Goal: Task Accomplishment & Management: Complete application form

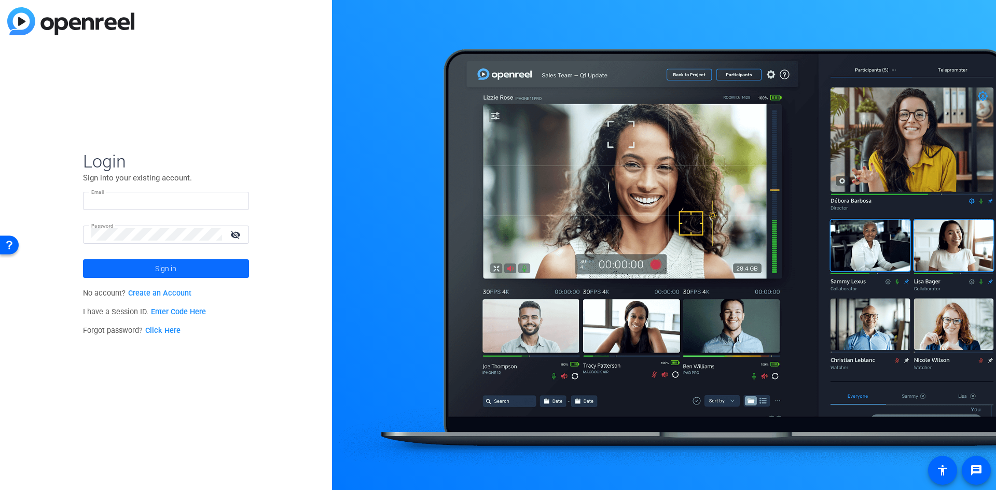
type input "[EMAIL_ADDRESS][PERSON_NAME][DOMAIN_NAME]"
click at [97, 263] on span at bounding box center [166, 268] width 166 height 25
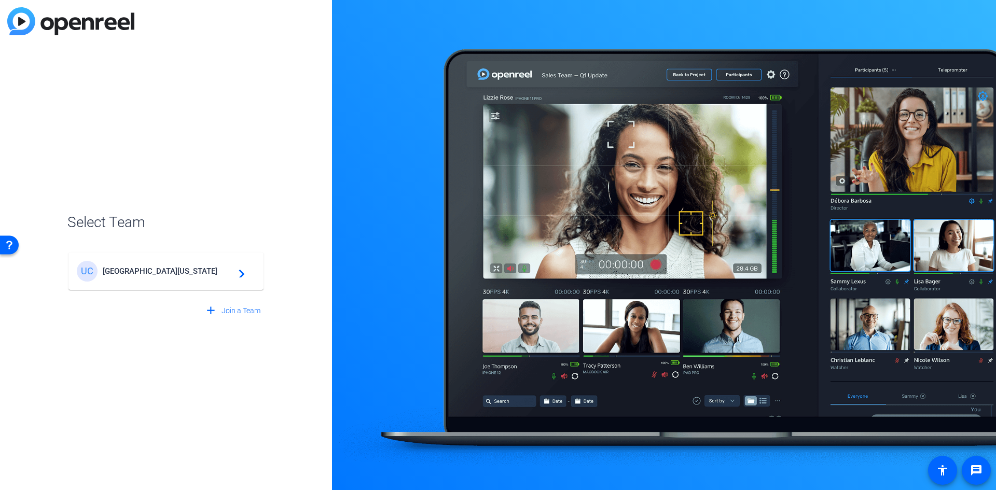
click at [165, 260] on mat-card-content "[GEOGRAPHIC_DATA][US_STATE] Global Campus navigate_next" at bounding box center [166, 271] width 195 height 37
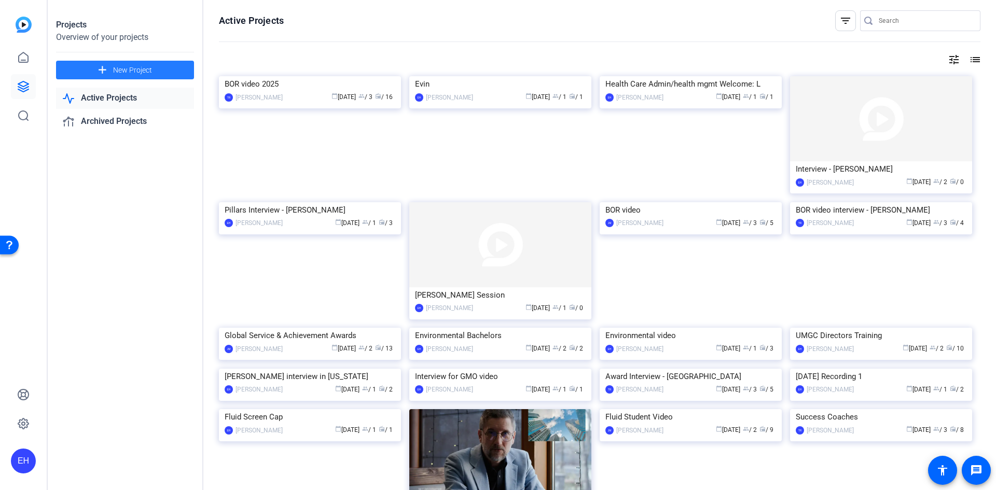
click at [80, 70] on span at bounding box center [125, 70] width 138 height 25
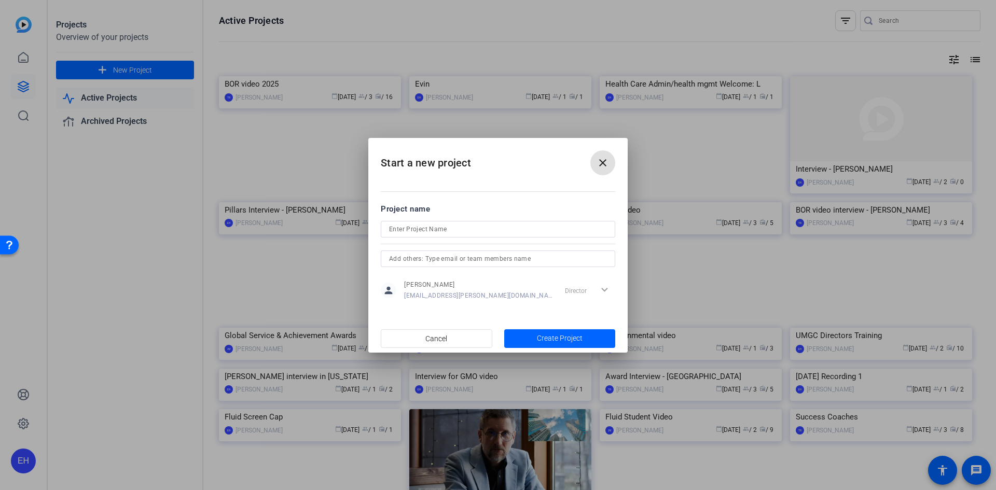
click at [401, 230] on input at bounding box center [498, 229] width 218 height 12
type input "[DATE] Interview"
click at [415, 262] on input "text" at bounding box center [498, 259] width 218 height 12
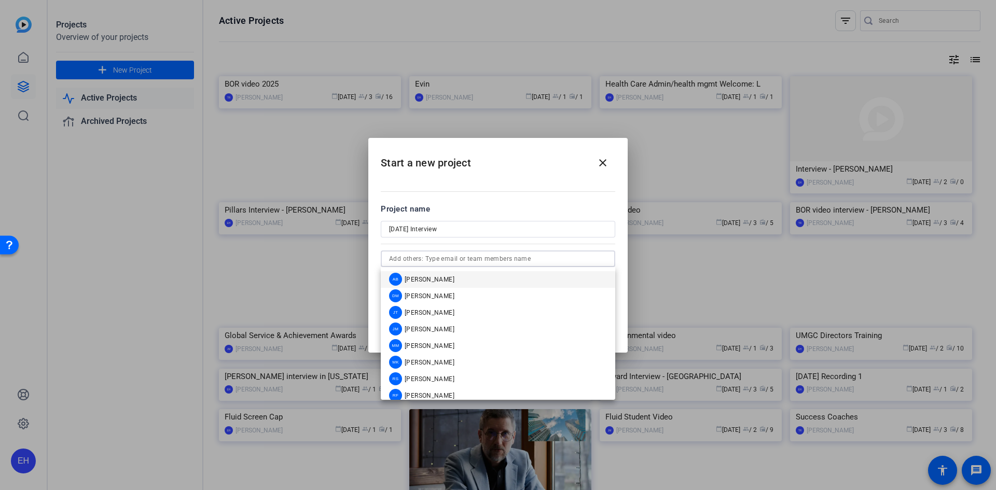
click at [434, 331] on span "[PERSON_NAME]" at bounding box center [430, 329] width 50 height 8
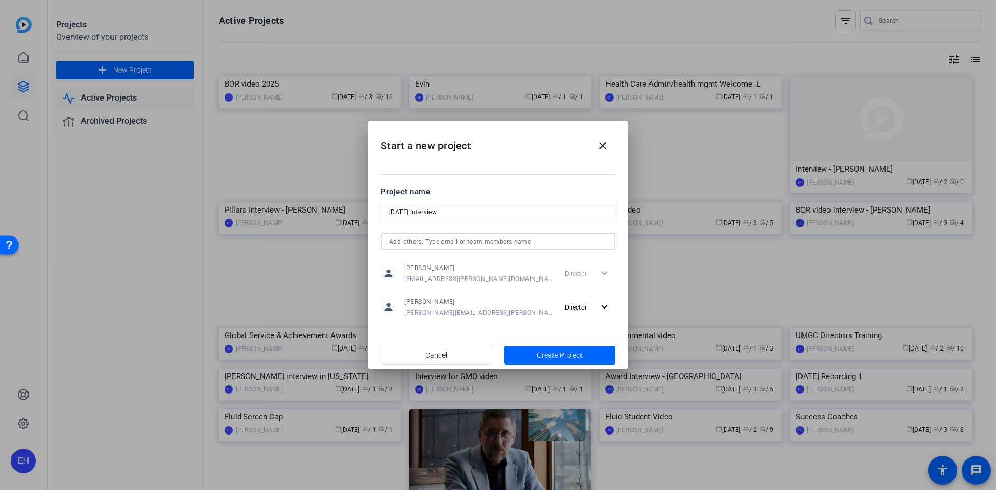
click at [462, 245] on input "text" at bounding box center [498, 242] width 218 height 12
type input "l"
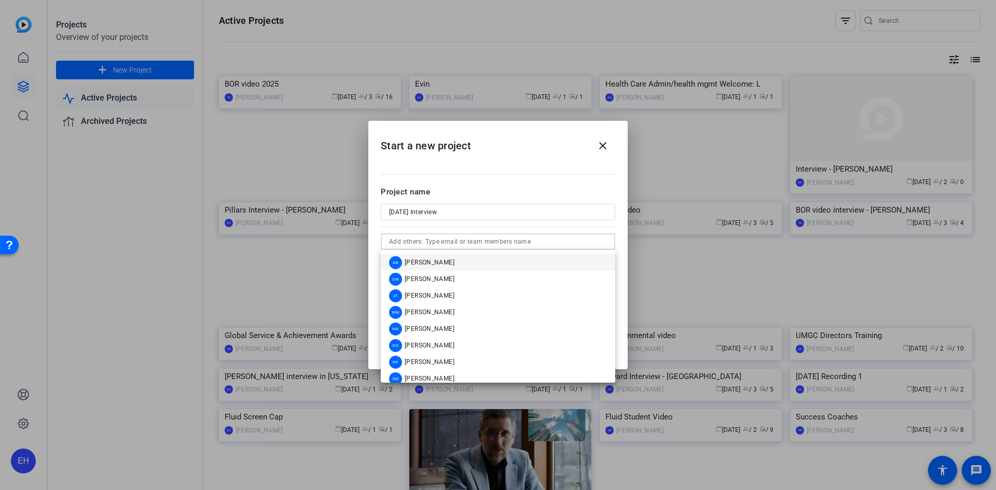
click at [406, 240] on input "text" at bounding box center [498, 242] width 218 height 12
paste input "[EMAIL_ADDRESS][PERSON_NAME][DOMAIN_NAME]"
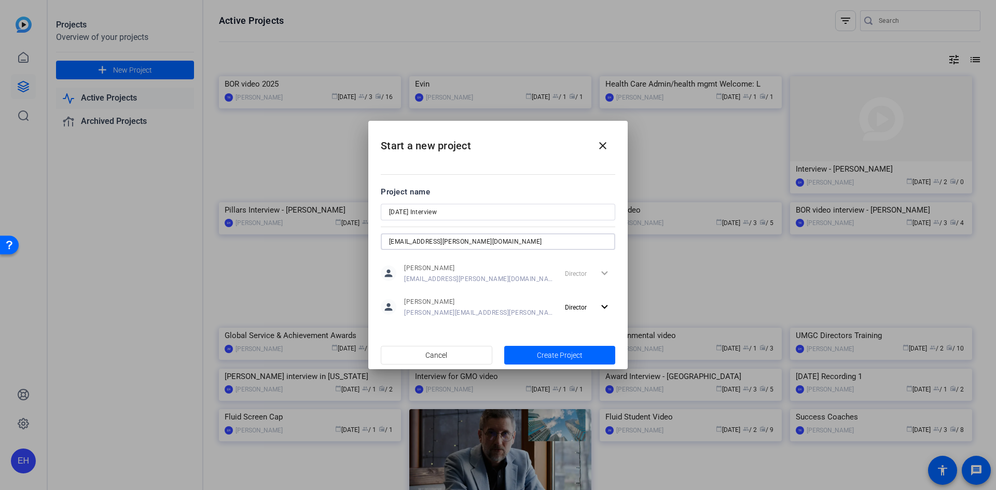
type input "[EMAIL_ADDRESS][PERSON_NAME][DOMAIN_NAME]"
click at [479, 241] on input "[EMAIL_ADDRESS][PERSON_NAME][DOMAIN_NAME]" at bounding box center [498, 242] width 218 height 12
click at [455, 241] on input "[EMAIL_ADDRESS][PERSON_NAME][DOMAIN_NAME]" at bounding box center [498, 242] width 218 height 12
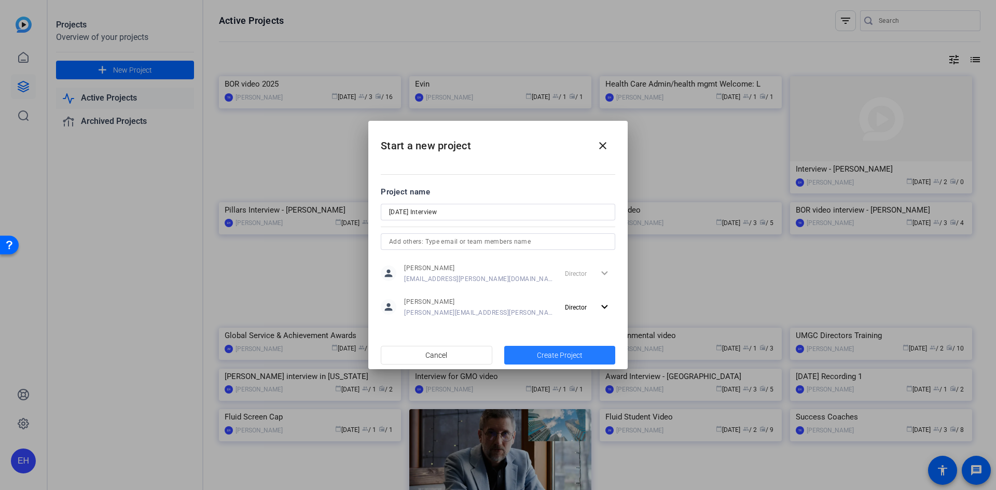
click at [538, 352] on span "Create Project" at bounding box center [560, 355] width 46 height 11
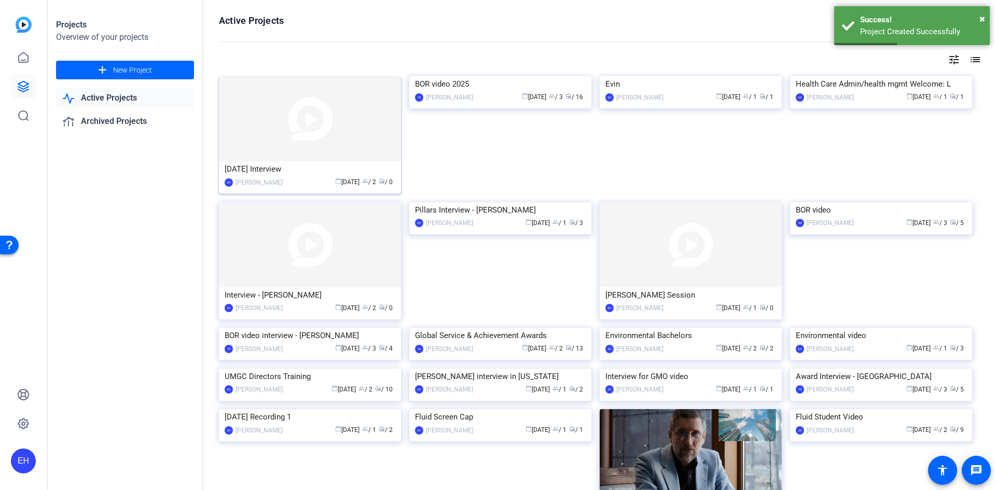
click at [289, 97] on img at bounding box center [310, 118] width 182 height 85
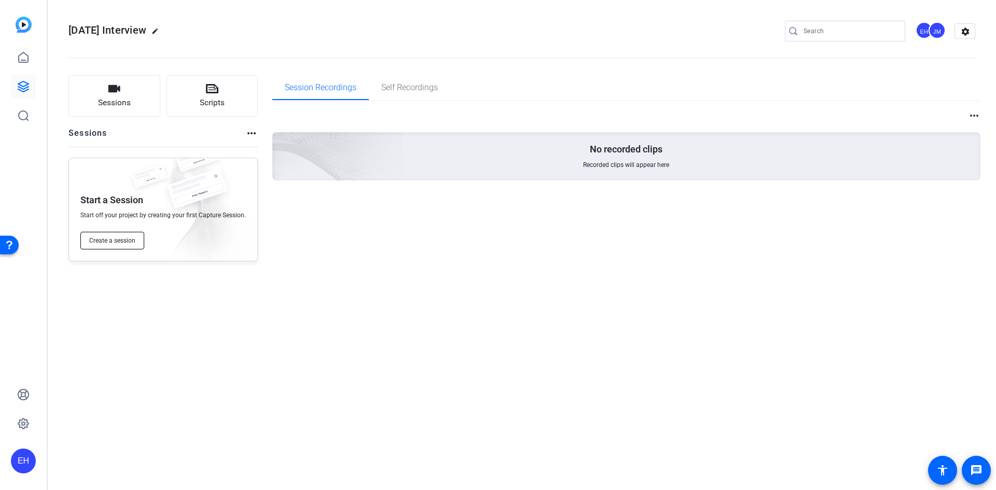
click at [122, 243] on span "Create a session" at bounding box center [112, 241] width 46 height 8
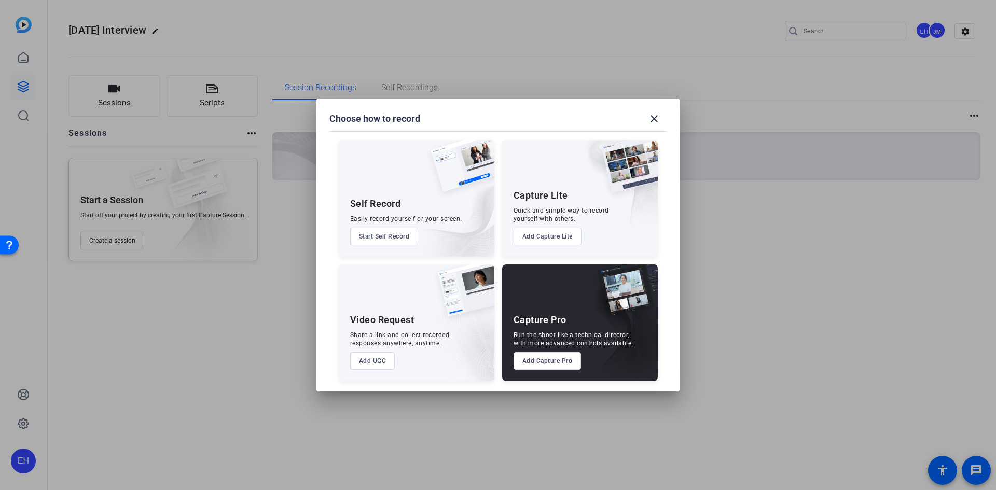
click at [535, 360] on button "Add Capture Pro" at bounding box center [548, 361] width 68 height 18
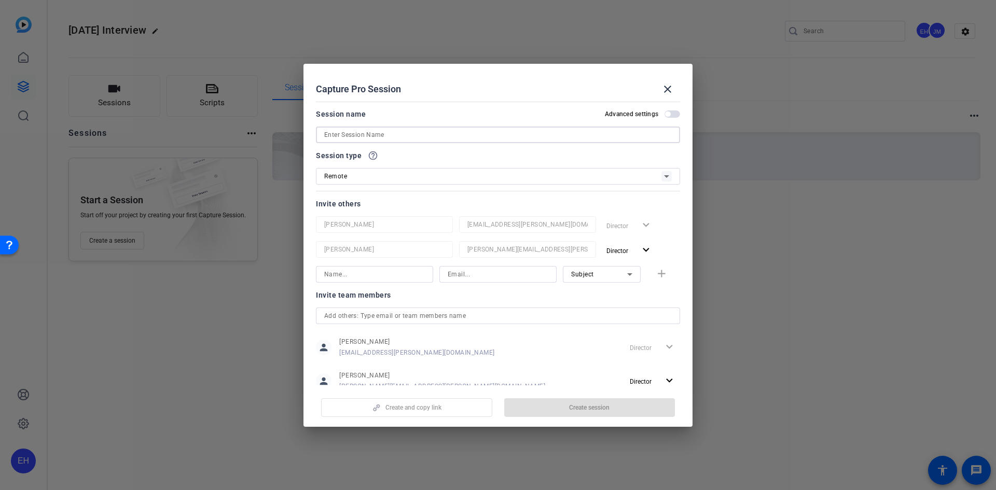
click at [423, 136] on input at bounding box center [498, 135] width 348 height 12
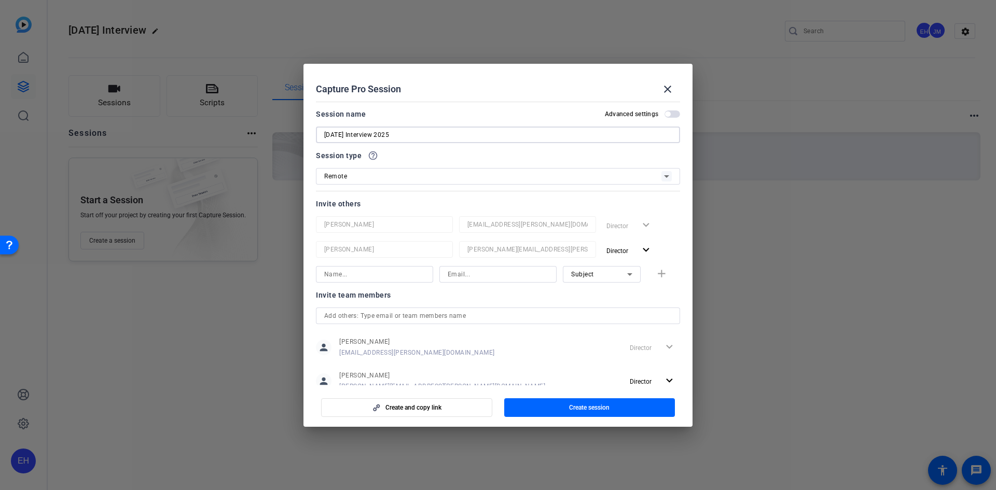
type input "[DATE] Interview 2025"
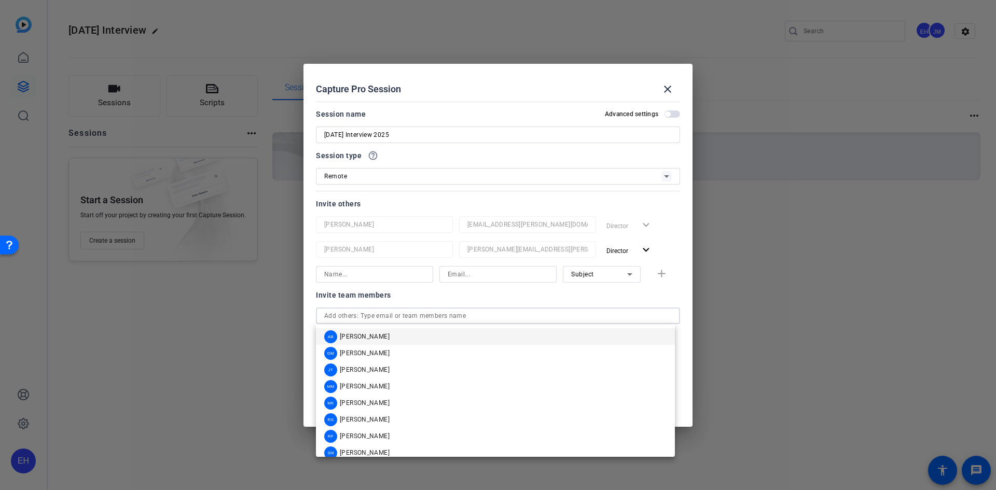
click at [372, 312] on input "text" at bounding box center [498, 316] width 348 height 12
paste input "[EMAIL_ADDRESS][PERSON_NAME][DOMAIN_NAME]"
type input "[EMAIL_ADDRESS][PERSON_NAME][DOMAIN_NAME]"
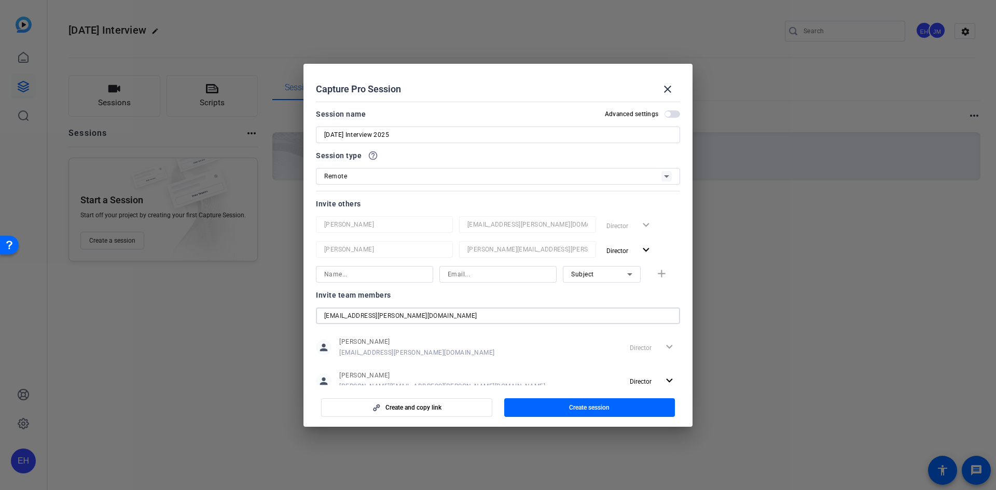
click at [377, 310] on input "[EMAIL_ADDRESS][PERSON_NAME][DOMAIN_NAME]" at bounding box center [498, 316] width 348 height 12
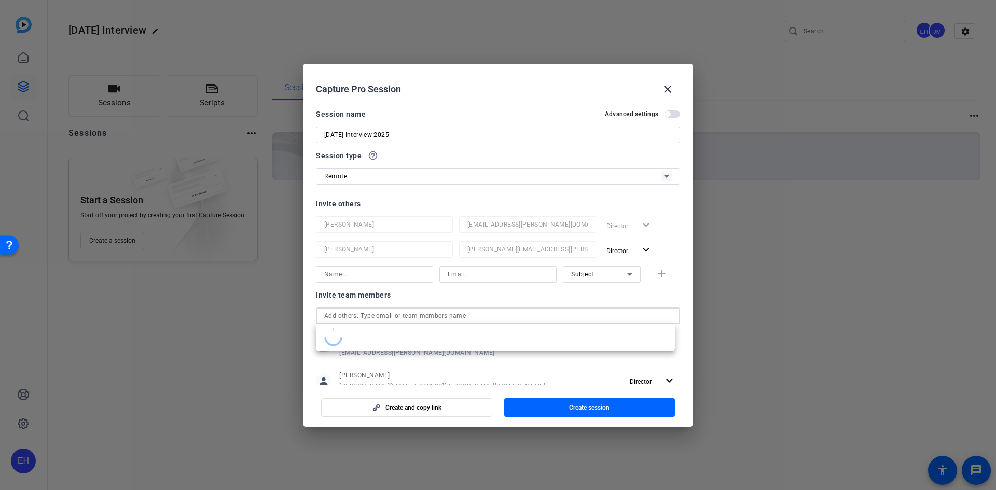
click at [470, 277] on input at bounding box center [498, 274] width 101 height 12
paste input "[EMAIL_ADDRESS][PERSON_NAME][DOMAIN_NAME]"
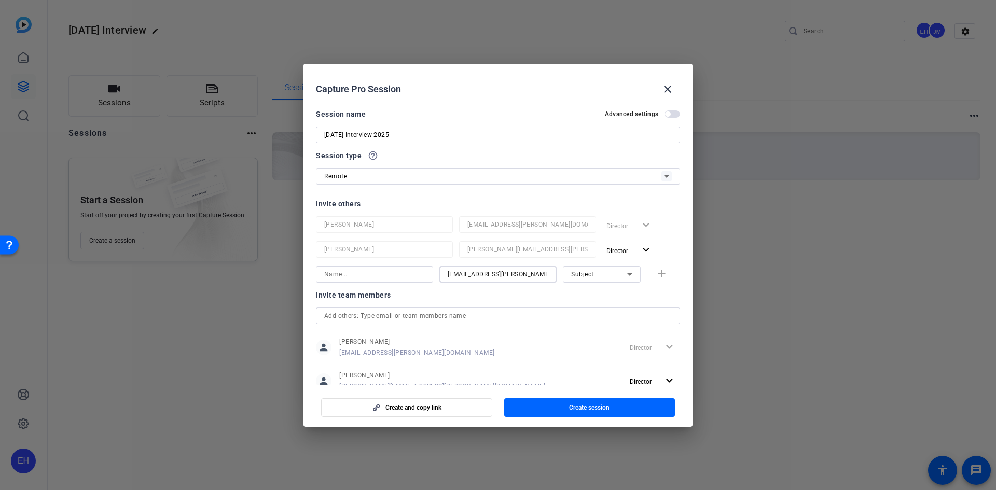
type input "[EMAIL_ADDRESS][PERSON_NAME][DOMAIN_NAME]"
click at [404, 272] on input at bounding box center [374, 274] width 101 height 12
type input "Lauren"
click at [583, 279] on div "Subject" at bounding box center [599, 274] width 56 height 13
click at [578, 292] on span "Collaborator" at bounding box center [585, 295] width 38 height 12
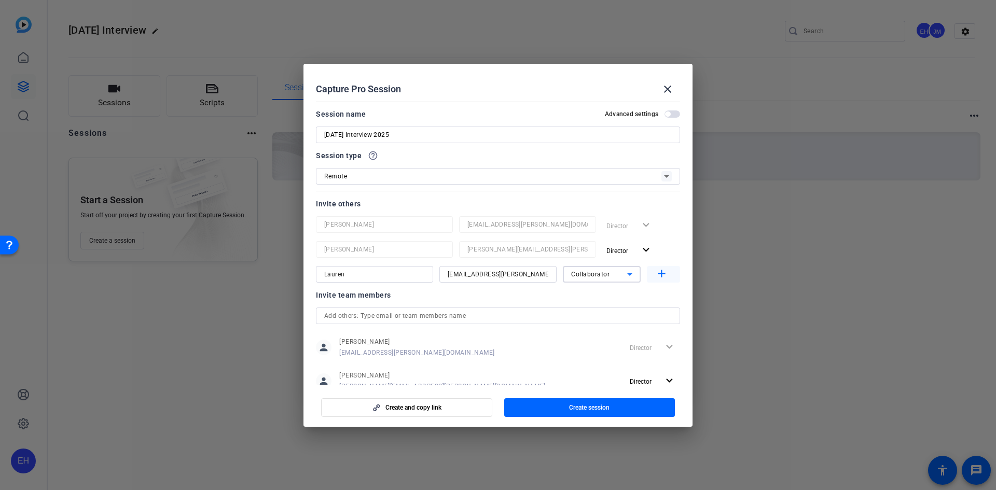
click at [659, 282] on span "button" at bounding box center [663, 274] width 33 height 25
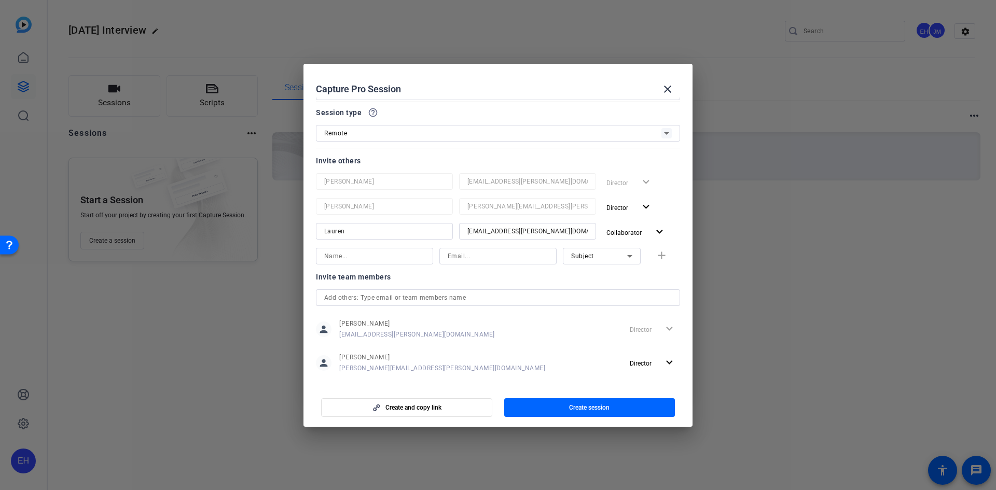
scroll to position [56, 0]
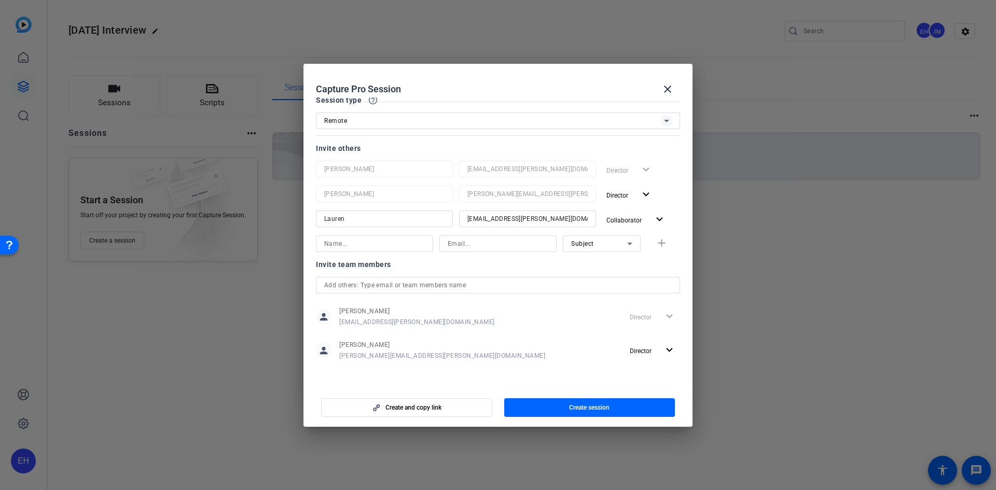
click at [368, 284] on input "text" at bounding box center [498, 285] width 348 height 12
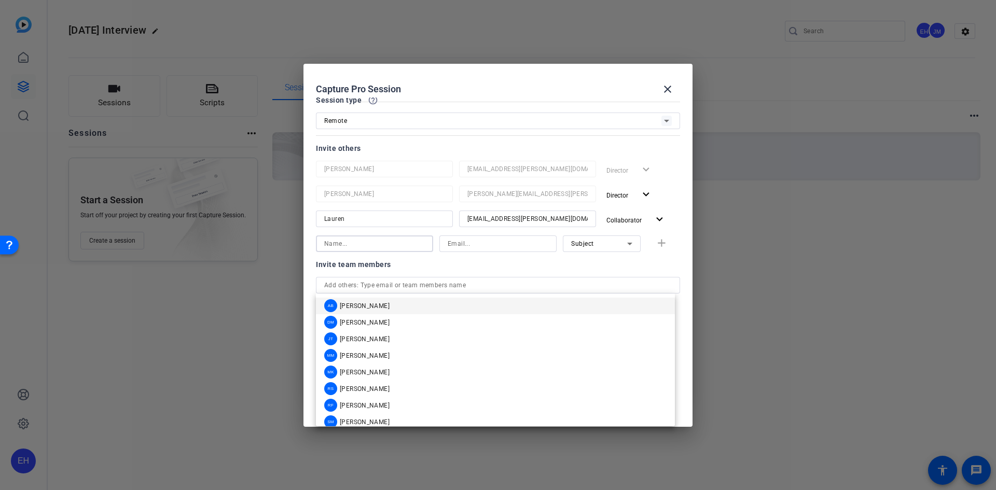
click at [351, 242] on input at bounding box center [374, 244] width 101 height 12
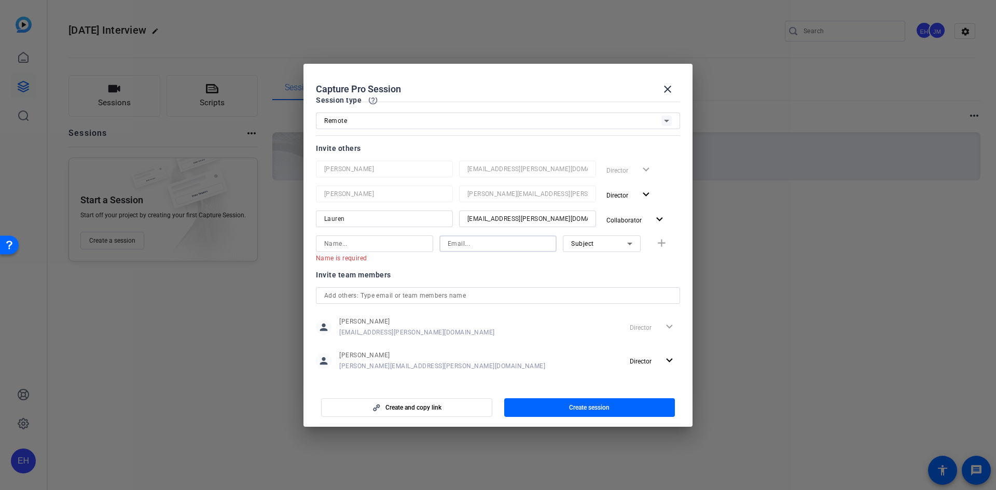
click at [470, 238] on input at bounding box center [498, 244] width 101 height 12
paste input "[EMAIL_ADDRESS][PERSON_NAME][DOMAIN_NAME]"
type input "[EMAIL_ADDRESS][PERSON_NAME][DOMAIN_NAME]"
click at [370, 247] on input at bounding box center [374, 244] width 101 height 12
click at [349, 248] on input at bounding box center [374, 244] width 101 height 12
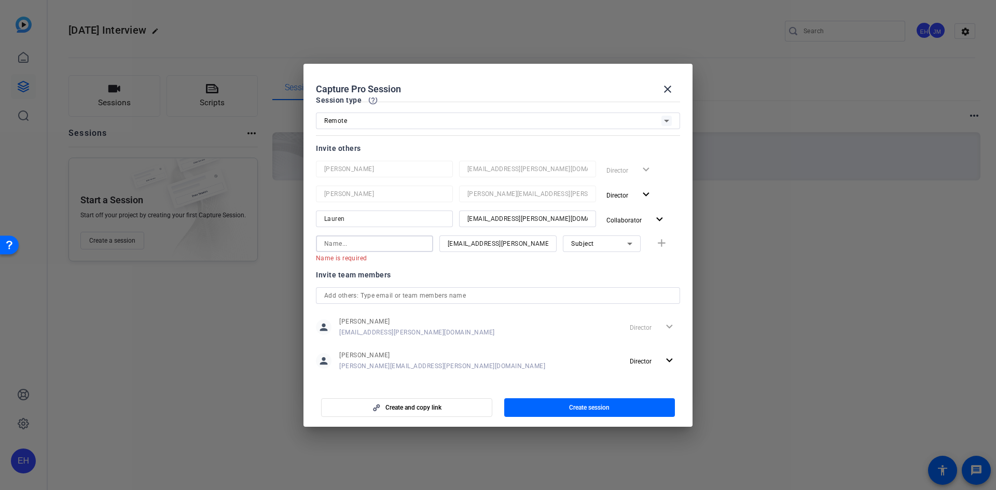
paste input "Floralyn"
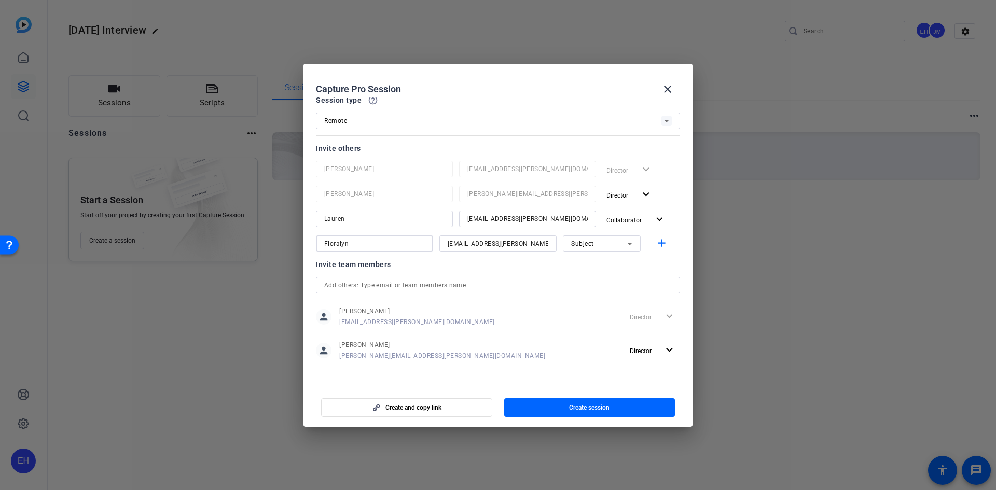
type input "Floralyn"
click at [469, 263] on div at bounding box center [498, 257] width 117 height 11
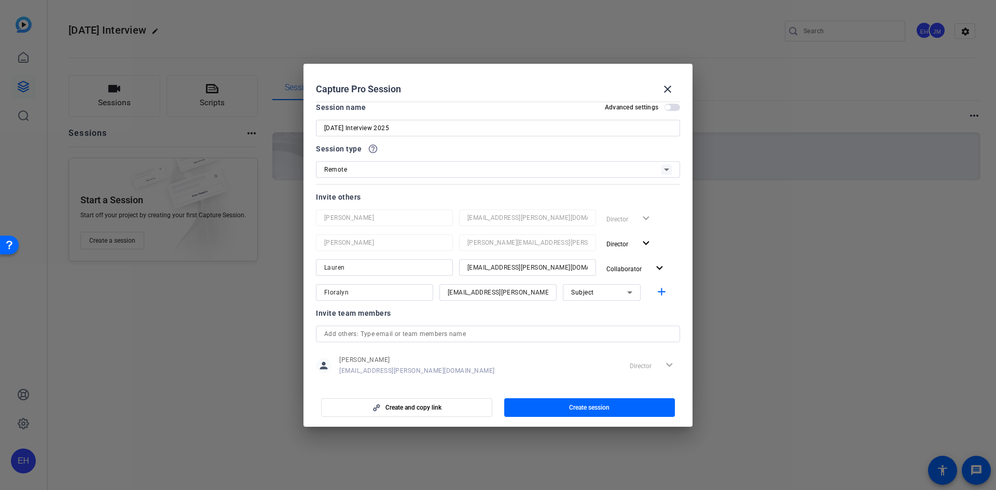
scroll to position [0, 0]
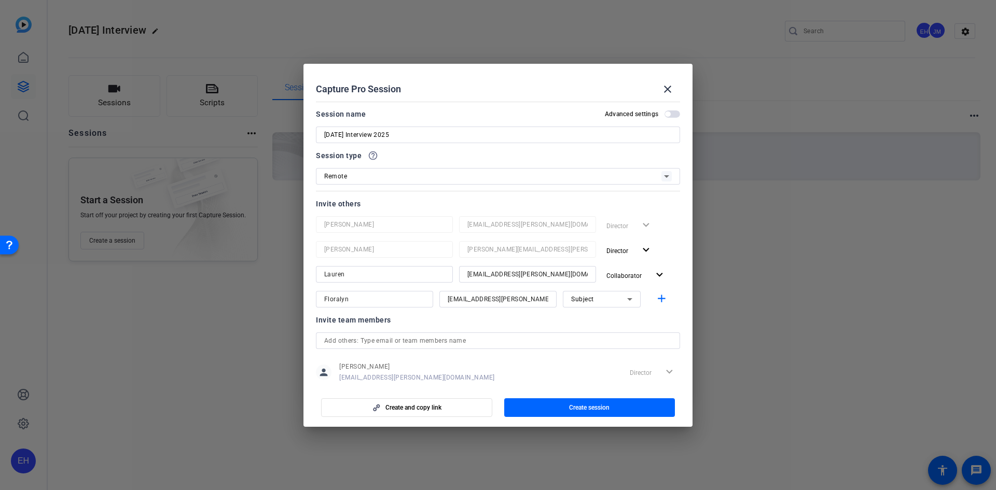
click at [363, 136] on input "[DATE] Interview 2025" at bounding box center [498, 135] width 348 height 12
paste input "[PERSON_NAME]"
drag, startPoint x: 366, startPoint y: 134, endPoint x: 311, endPoint y: 129, distance: 54.8
click at [312, 128] on mat-dialog-content "Session name Advanced settings [DATE]: [PERSON_NAME] Interview 2025 Session typ…" at bounding box center [498, 242] width 389 height 288
type input "[PERSON_NAME] Interview 2025"
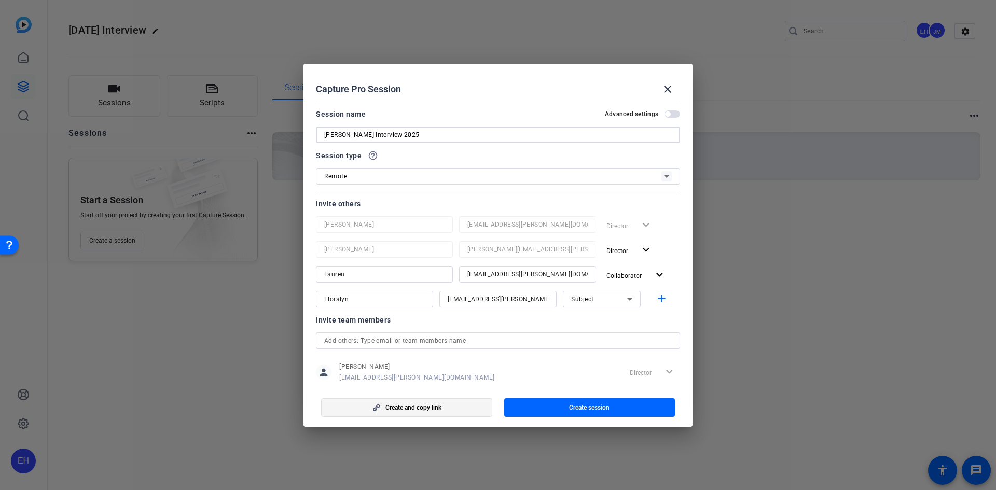
click at [410, 408] on span "Create and copy link" at bounding box center [414, 408] width 56 height 8
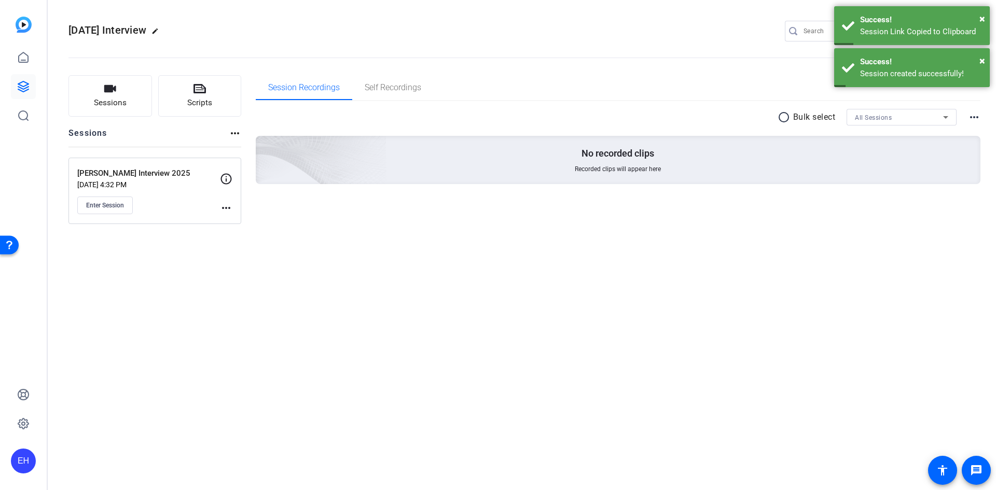
click at [221, 206] on mat-icon "more_horiz" at bounding box center [226, 208] width 12 height 12
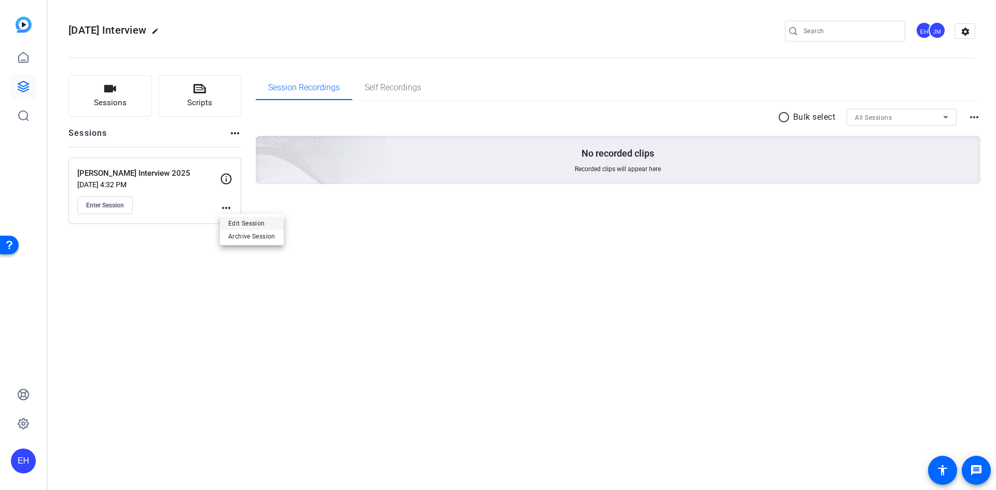
click at [255, 224] on span "Edit Session" at bounding box center [251, 223] width 47 height 12
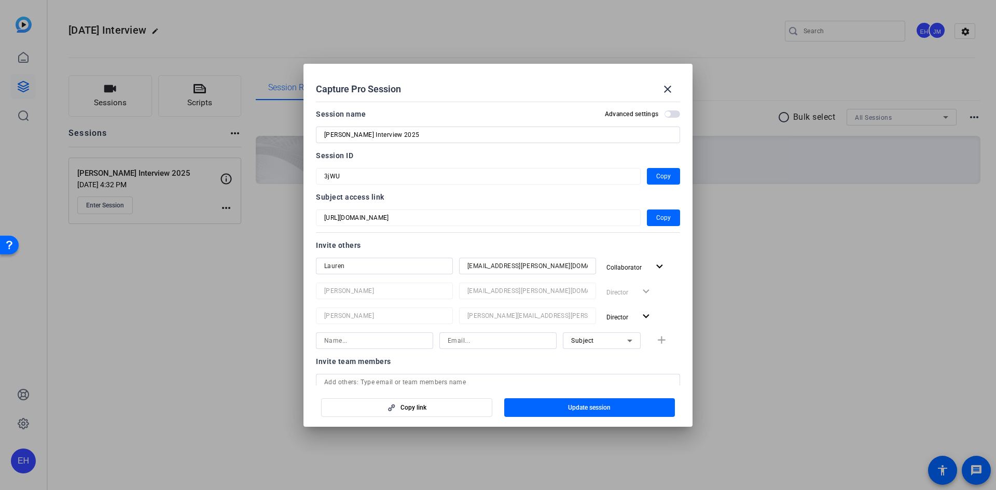
click at [665, 113] on span "button" at bounding box center [667, 114] width 5 height 5
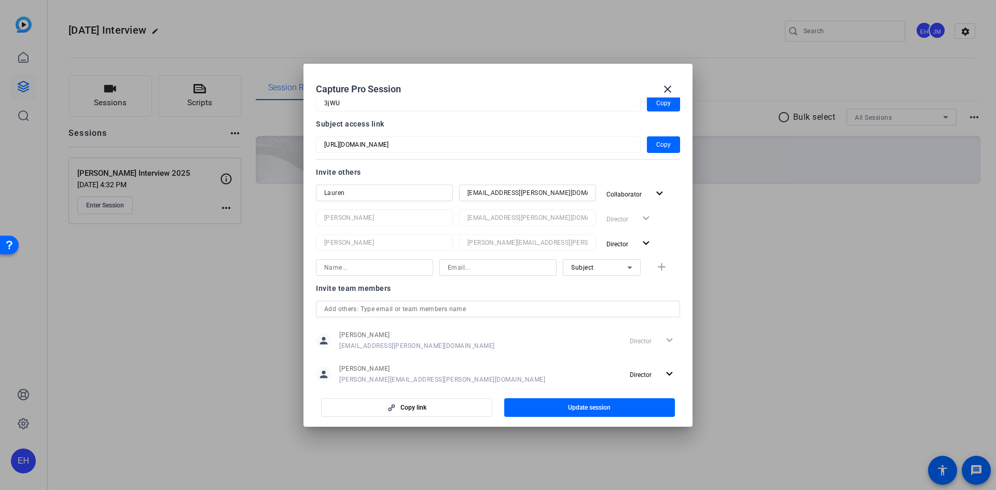
scroll to position [145, 0]
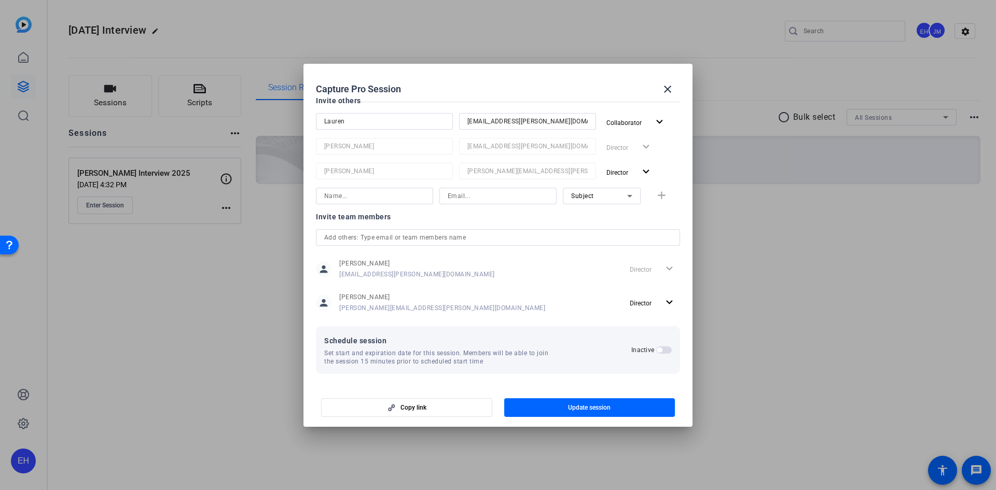
click at [657, 352] on span "button" at bounding box center [659, 350] width 5 height 5
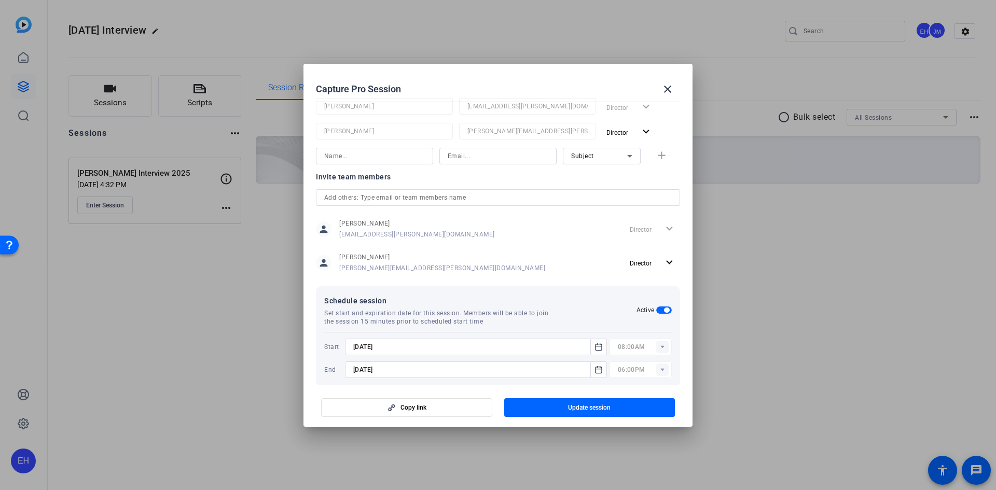
scroll to position [197, 0]
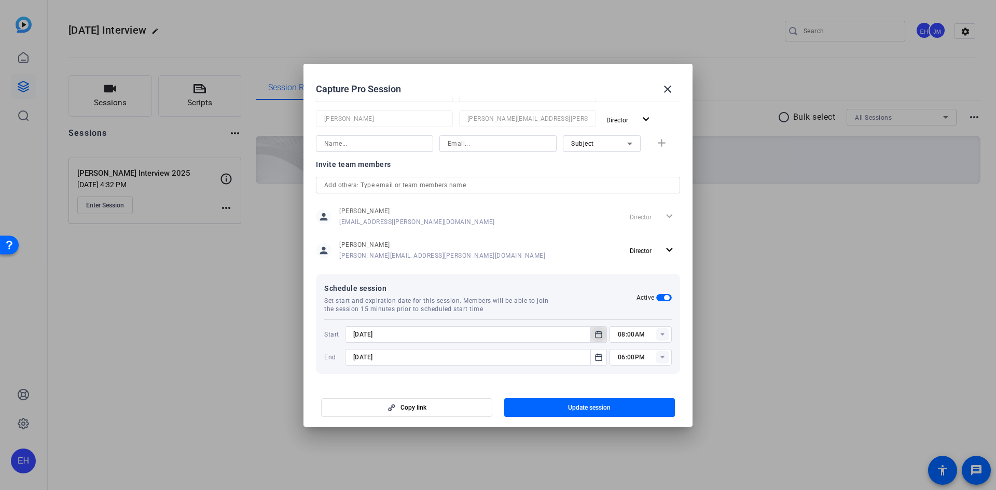
click at [597, 336] on icon "Open calendar" at bounding box center [599, 335] width 8 height 12
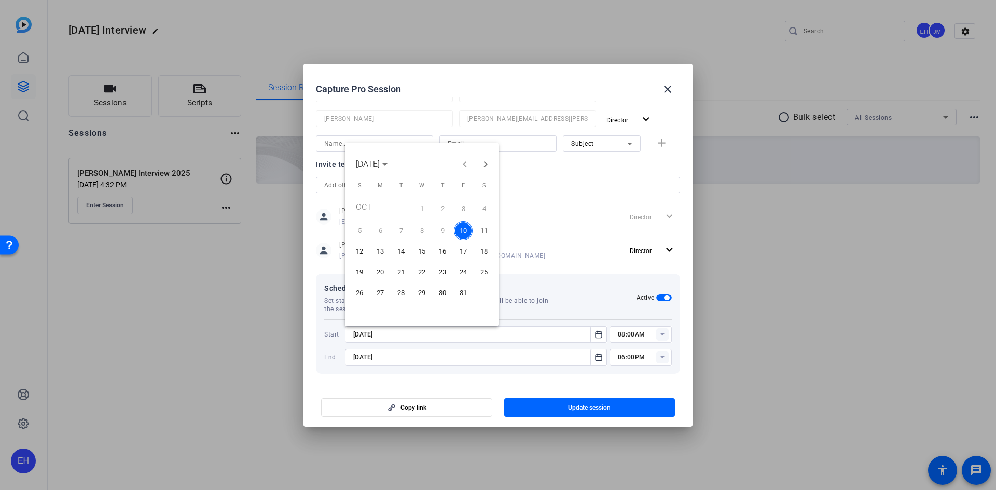
click at [379, 250] on span "13" at bounding box center [380, 251] width 19 height 19
type input "[DATE]"
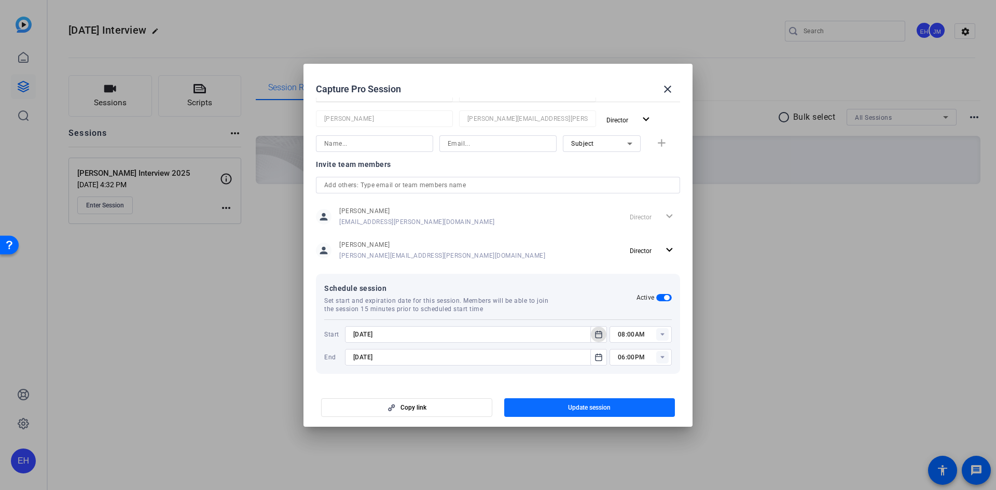
click at [584, 405] on span "Update session" at bounding box center [589, 408] width 43 height 8
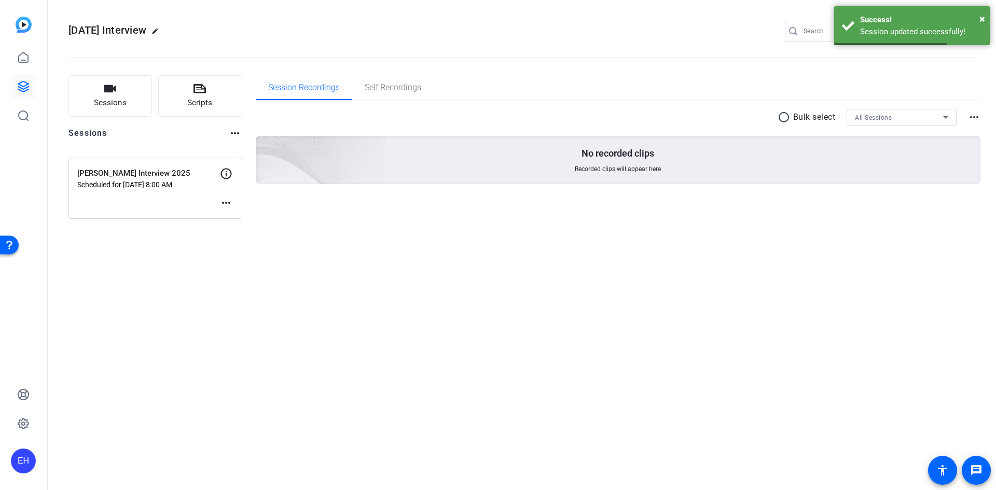
click at [224, 202] on mat-icon "more_horiz" at bounding box center [226, 203] width 12 height 12
click at [243, 215] on span "Edit Session" at bounding box center [251, 218] width 47 height 12
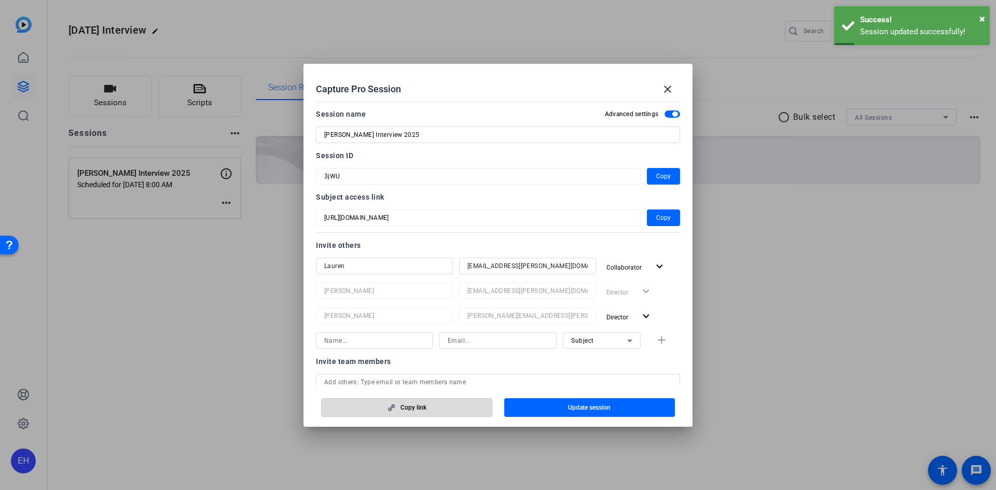
click at [378, 415] on span "button" at bounding box center [407, 407] width 170 height 25
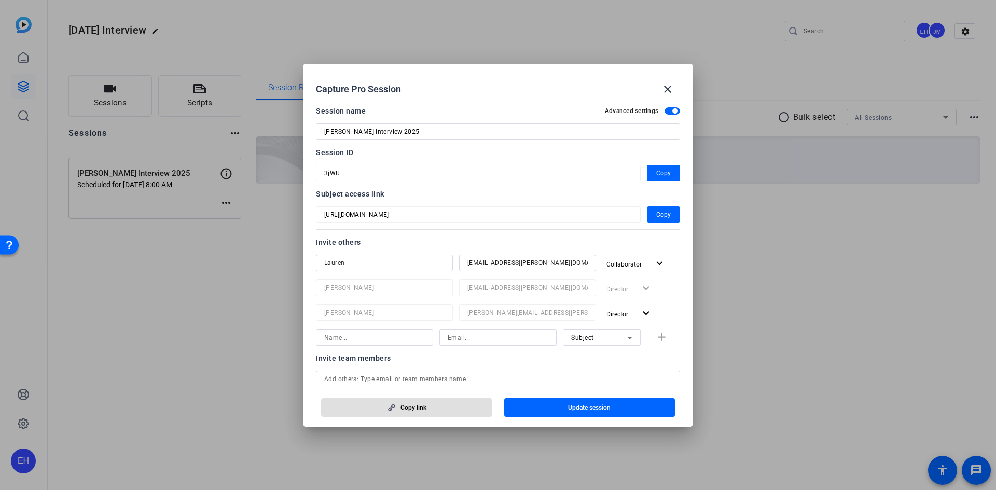
scroll to position [0, 0]
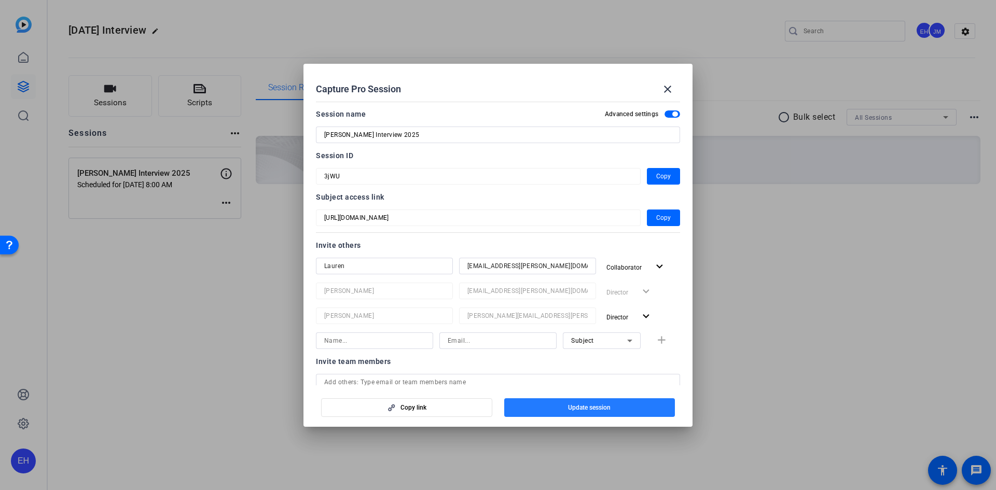
click at [548, 407] on span "button" at bounding box center [589, 407] width 171 height 25
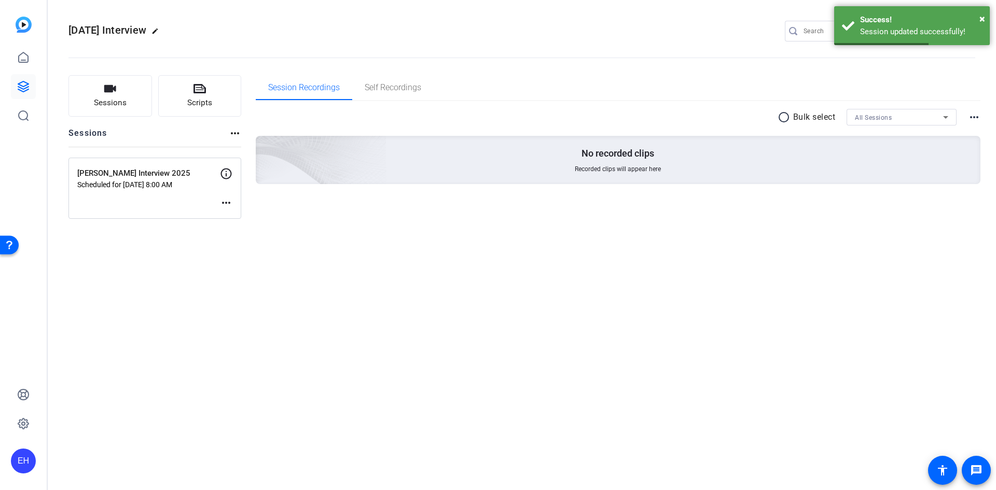
click at [224, 204] on mat-icon "more_horiz" at bounding box center [226, 203] width 12 height 12
click at [225, 174] on div at bounding box center [498, 245] width 996 height 490
click at [225, 173] on icon at bounding box center [226, 174] width 12 height 12
click at [225, 202] on mat-icon "more_horiz" at bounding box center [226, 203] width 12 height 12
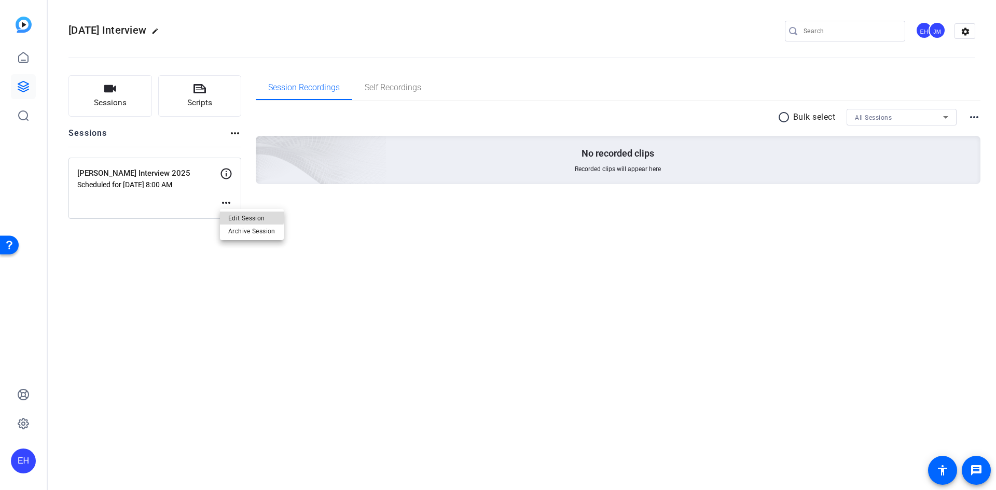
click at [242, 214] on span "Edit Session" at bounding box center [251, 218] width 47 height 12
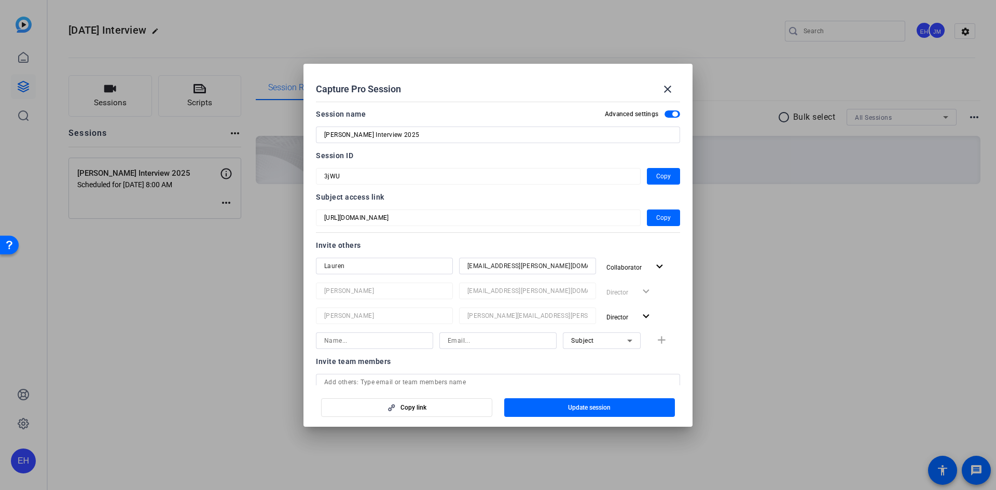
click at [641, 222] on div "[URL][DOMAIN_NAME] Copy" at bounding box center [498, 218] width 364 height 17
click at [649, 221] on span "button" at bounding box center [663, 218] width 33 height 25
